Goal: Task Accomplishment & Management: Use online tool/utility

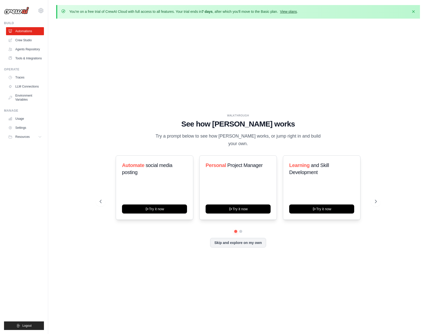
click at [292, 12] on link "View plans" at bounding box center [288, 12] width 17 height 4
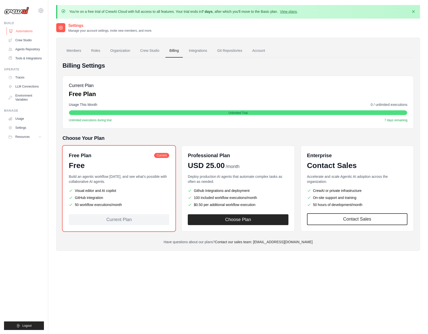
click at [22, 30] on link "Automations" at bounding box center [26, 31] width 38 height 8
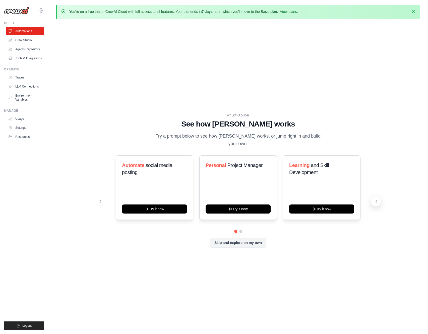
click at [378, 199] on icon at bounding box center [376, 201] width 5 height 5
click at [376, 199] on icon at bounding box center [376, 201] width 5 height 5
click at [102, 192] on div "Automate social media posting Try it now Personal Project Manager Try it now Le…" at bounding box center [238, 187] width 277 height 64
click at [102, 199] on icon at bounding box center [100, 201] width 5 height 5
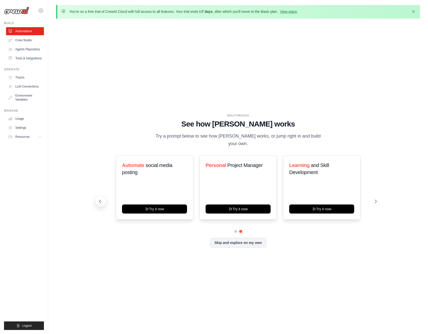
click at [102, 199] on icon at bounding box center [100, 201] width 5 height 5
click at [28, 50] on link "Agents Repository" at bounding box center [26, 49] width 38 height 8
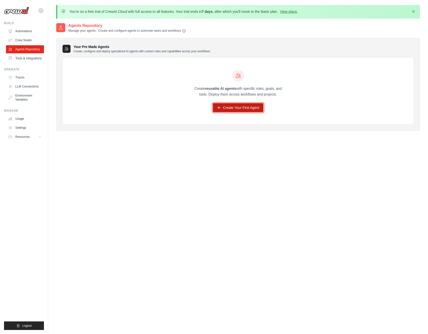
click at [235, 104] on link "Create Your First Agent" at bounding box center [238, 107] width 51 height 9
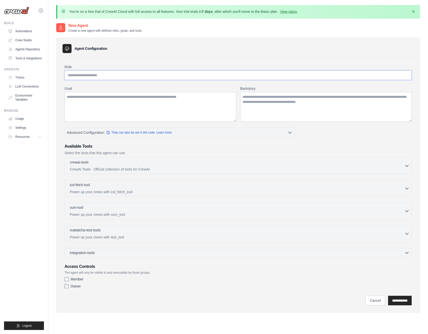
click at [158, 72] on input "Role" at bounding box center [238, 75] width 347 height 10
click at [150, 113] on textarea "Goal" at bounding box center [151, 107] width 172 height 30
click at [316, 108] on textarea "Backstory" at bounding box center [326, 107] width 172 height 30
click at [287, 131] on button "Advanced Configuration They can also be set in the code. Learn more" at bounding box center [180, 132] width 230 height 9
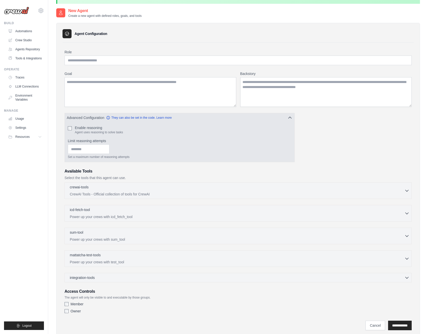
scroll to position [31, 0]
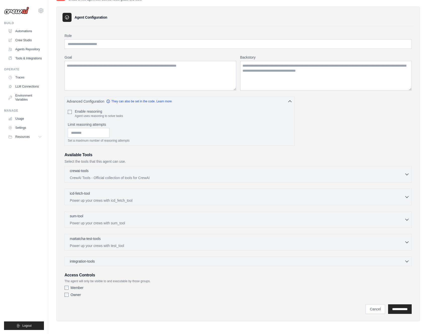
click at [268, 264] on div "integration-tools 0 selected Gmail HubSpot Microsoft Teams" at bounding box center [238, 261] width 347 height 10
click at [407, 259] on icon "button" at bounding box center [407, 260] width 5 height 5
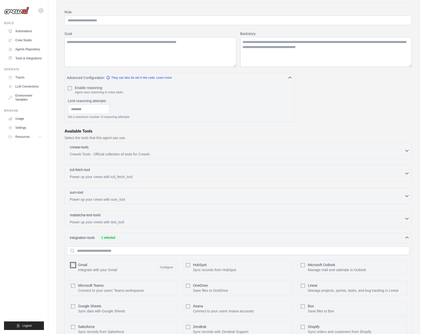
scroll to position [0, 0]
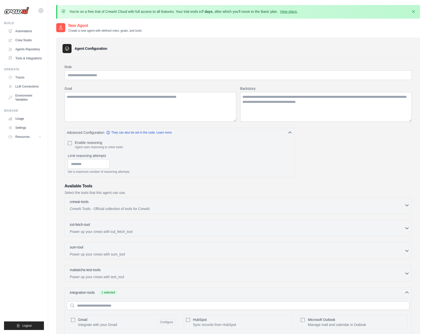
click at [163, 211] on div "crewai-tools 0 selected CrewAI Tools - Official collection of tools for CrewAI …" at bounding box center [238, 205] width 347 height 17
click at [407, 205] on icon "button" at bounding box center [407, 205] width 5 height 5
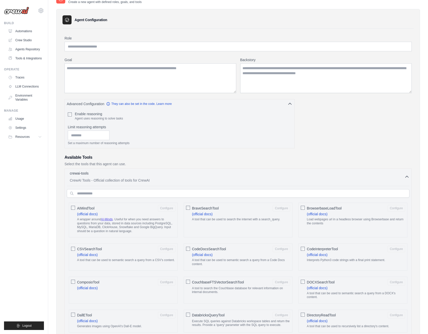
scroll to position [88, 0]
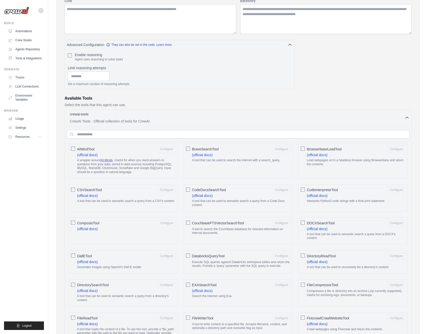
click at [272, 156] on label "BraveSearchTool Configure (official docs) A tool that can be used to search the…" at bounding box center [241, 155] width 98 height 19
click at [407, 116] on icon "button" at bounding box center [407, 117] width 5 height 5
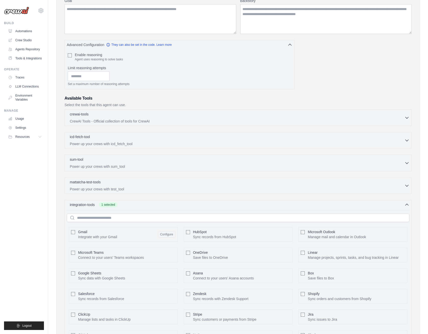
click at [358, 127] on div "crewai-tools 0 selected CrewAI Tools - Official collection of tools for CrewAI" at bounding box center [238, 228] width 347 height 239
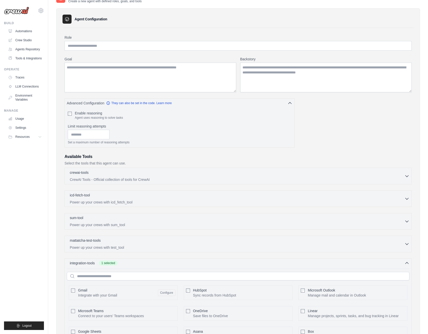
scroll to position [33, 0]
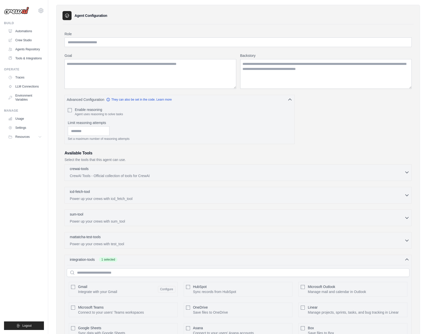
click at [408, 170] on icon "button" at bounding box center [407, 172] width 5 height 5
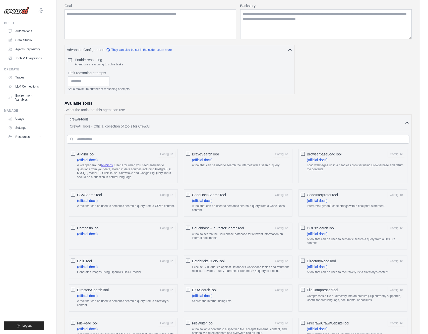
scroll to position [87, 0]
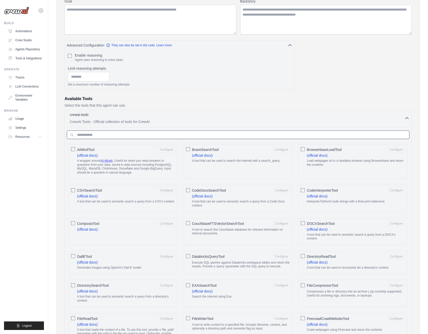
click at [196, 133] on input "text" at bounding box center [238, 134] width 343 height 9
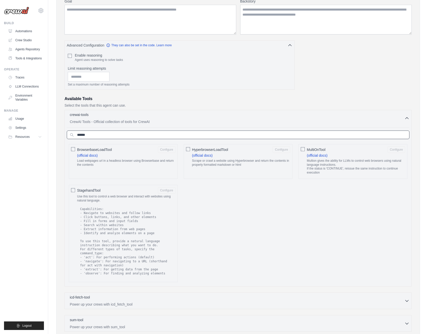
type input "*******"
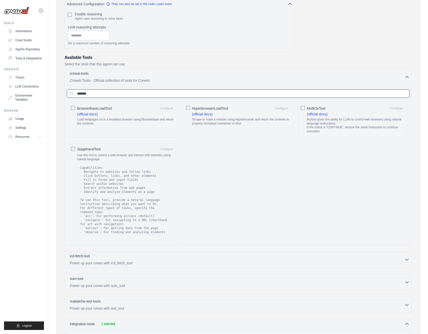
scroll to position [77, 0]
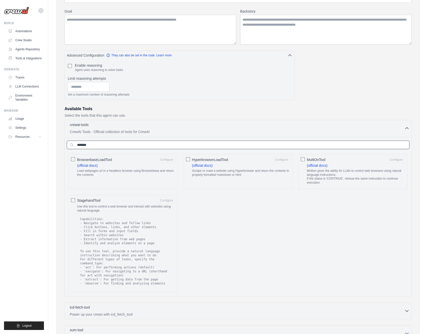
drag, startPoint x: 95, startPoint y: 146, endPoint x: 49, endPoint y: 145, distance: 45.7
click at [49, 145] on div "You're on a free trial of CrewAI Cloud with full access to all features. Your t…" at bounding box center [238, 255] width 380 height 654
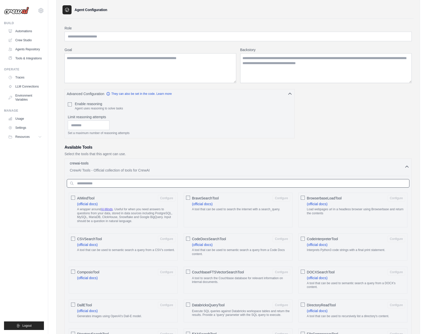
scroll to position [0, 0]
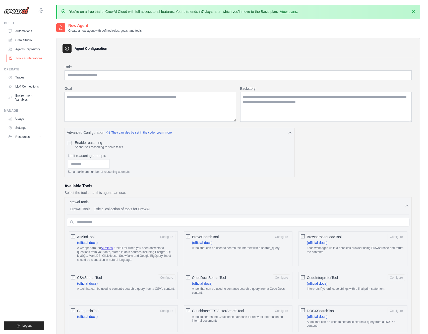
click at [39, 58] on link "Tools & Integrations" at bounding box center [26, 58] width 38 height 8
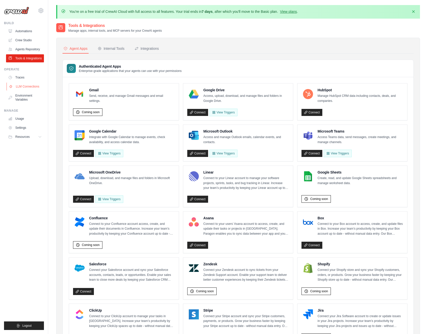
click at [31, 87] on link "LLM Connections" at bounding box center [26, 86] width 38 height 8
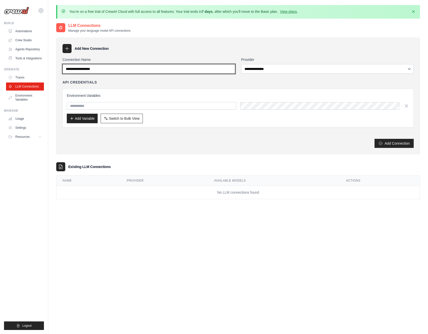
click at [206, 68] on input "Connection Name" at bounding box center [149, 69] width 173 height 10
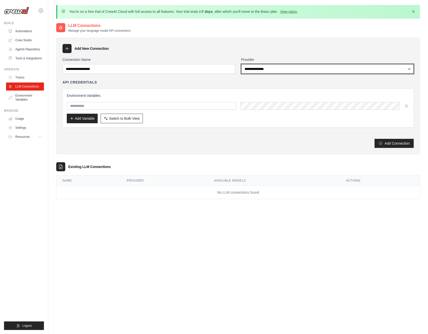
click at [275, 66] on select "**********" at bounding box center [327, 69] width 173 height 10
select select "*********"
click at [241, 64] on select "**********" at bounding box center [327, 69] width 173 height 10
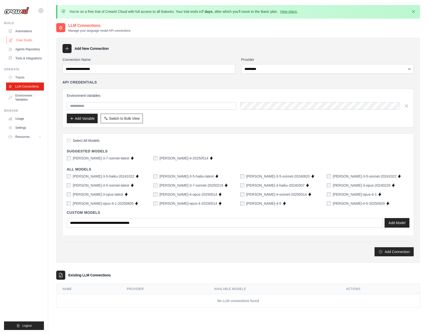
click at [26, 42] on link "Crew Studio" at bounding box center [26, 40] width 38 height 8
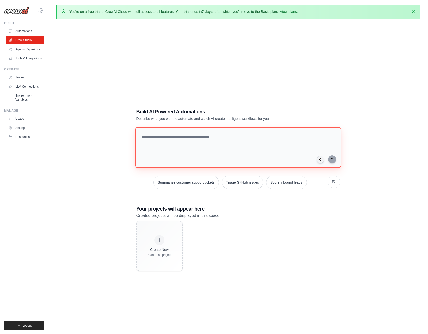
click at [158, 141] on textarea at bounding box center [238, 147] width 206 height 41
click at [414, 10] on icon "button" at bounding box center [413, 11] width 5 height 5
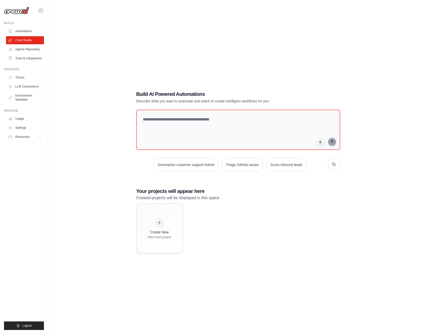
click at [40, 8] on icon at bounding box center [41, 11] width 6 height 6
click at [187, 21] on div "Build AI Powered Automations Describe what you want to automate and watch AI cr…" at bounding box center [238, 172] width 364 height 334
